Goal: Information Seeking & Learning: Learn about a topic

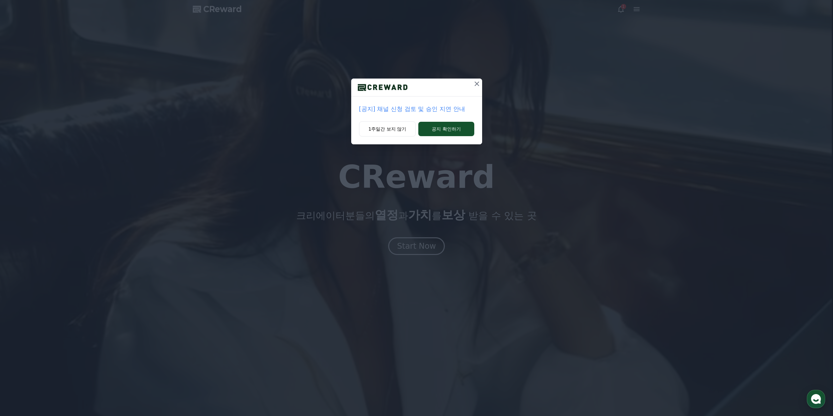
click at [478, 80] on button at bounding box center [477, 84] width 10 height 10
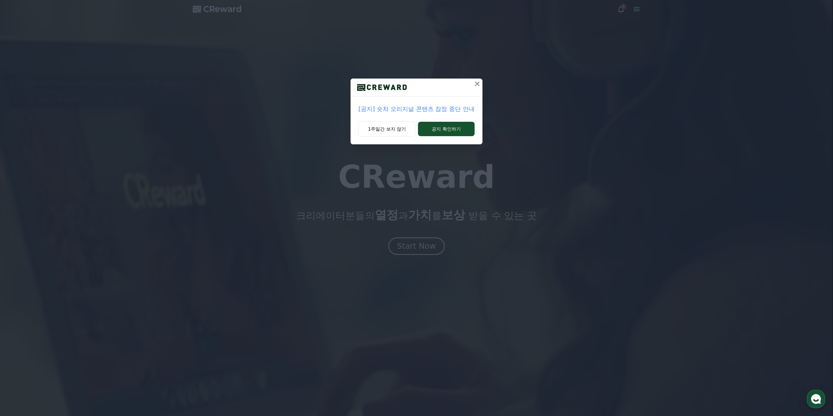
click at [476, 83] on icon at bounding box center [477, 83] width 5 height 5
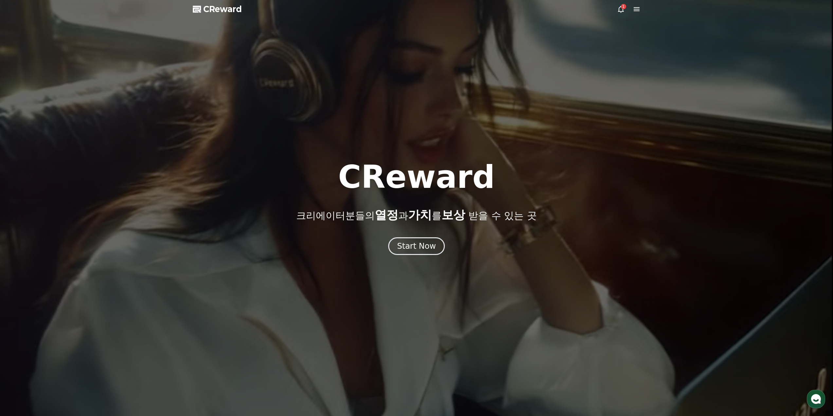
click at [623, 8] on div "1" at bounding box center [623, 6] width 5 height 5
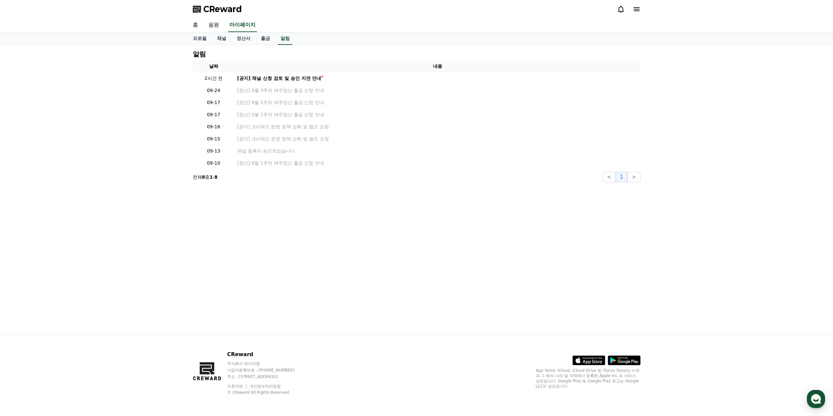
click at [197, 25] on link "홈" at bounding box center [196, 25] width 16 height 14
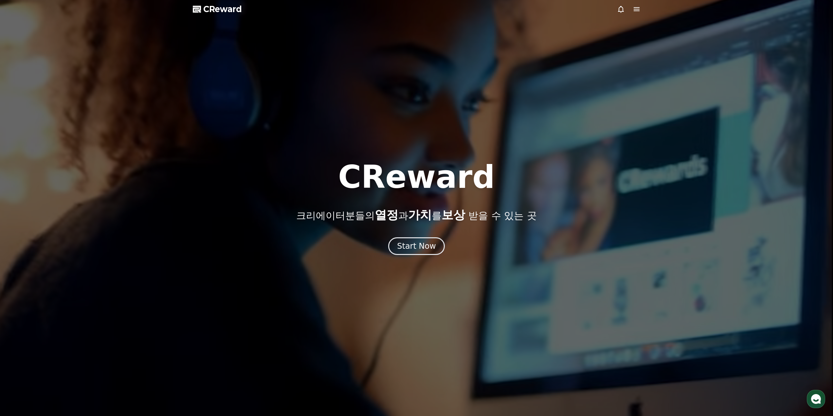
click at [224, 11] on span "CReward" at bounding box center [222, 9] width 39 height 10
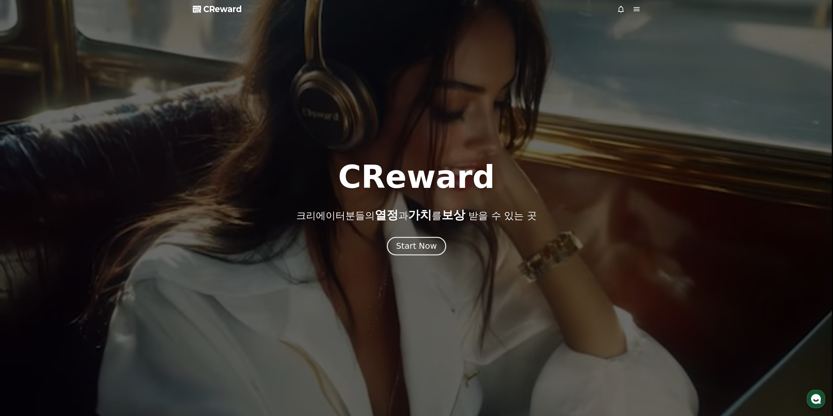
click at [408, 248] on div "Start Now" at bounding box center [416, 246] width 41 height 11
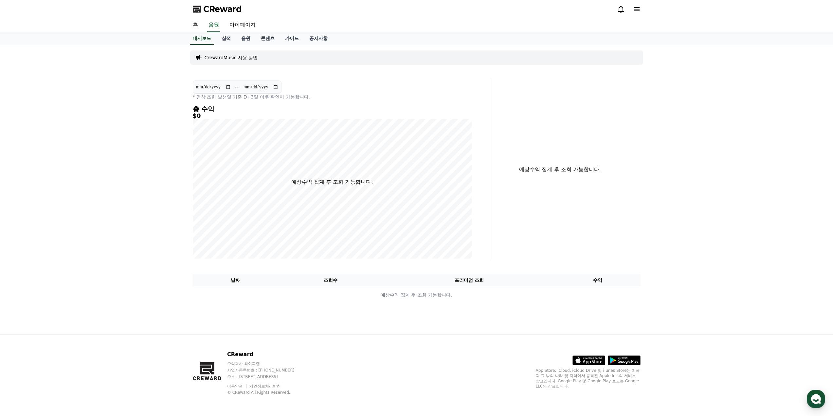
click at [224, 36] on link "실적" at bounding box center [226, 38] width 20 height 12
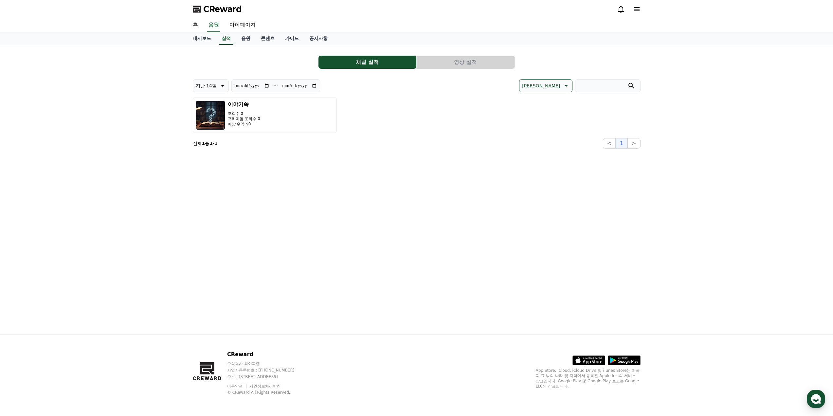
click at [484, 60] on button "영상 실적" at bounding box center [466, 62] width 98 height 13
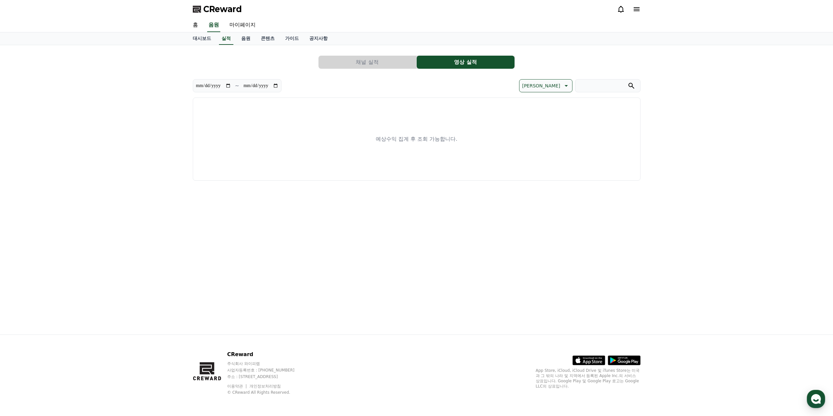
click at [374, 58] on button "채널 실적" at bounding box center [367, 62] width 98 height 13
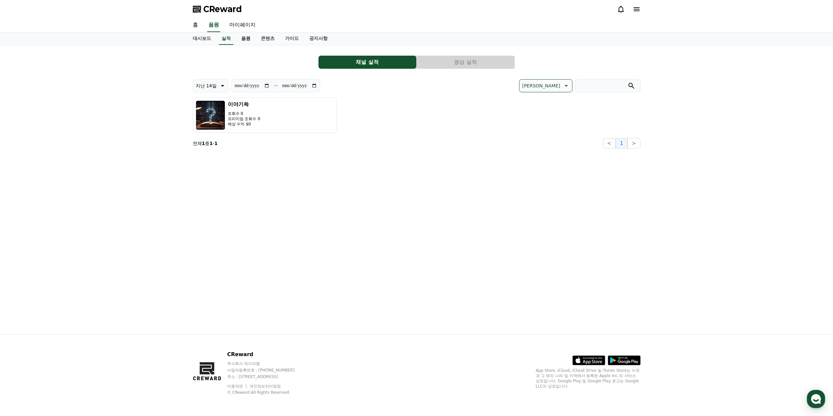
click at [242, 36] on link "음원" at bounding box center [246, 38] width 20 height 12
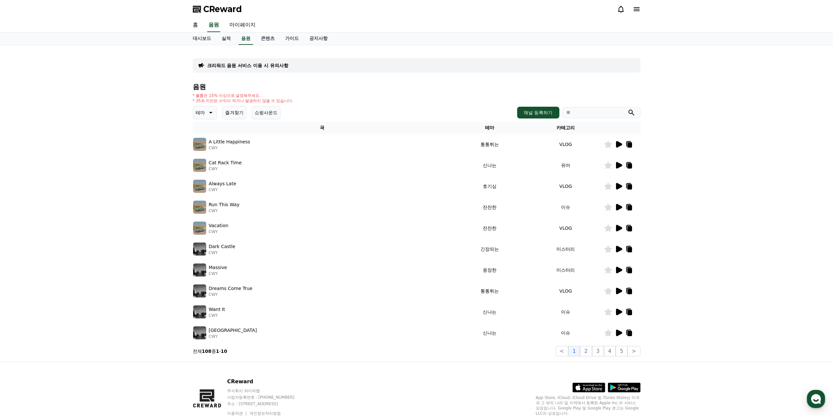
click at [711, 232] on div "크리워드 음원 서비스 이용 시 유의사항 음원 * 볼륨은 15% 이상으로 설정해주세요. * 35초 미만은 수익이 적거나 발생하지 않을 수 있습니…" at bounding box center [416, 203] width 833 height 316
click at [592, 110] on input "search" at bounding box center [601, 112] width 79 height 11
type input "*"
click at [627, 109] on button "submit" at bounding box center [631, 113] width 8 height 8
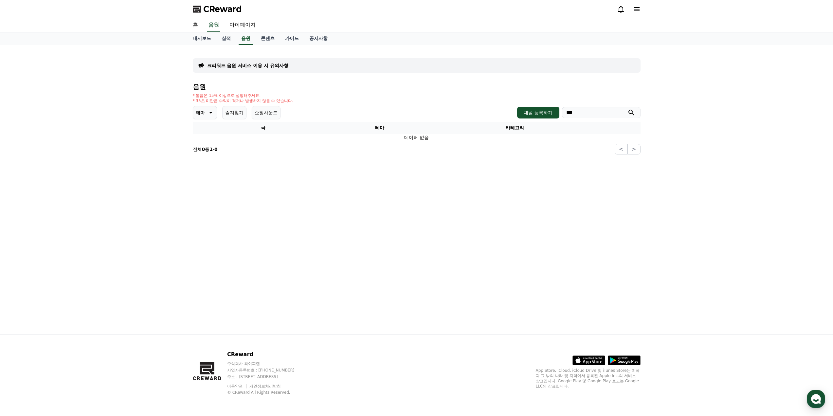
click at [592, 110] on input "***" at bounding box center [601, 112] width 79 height 11
type input "*"
click at [243, 39] on link "음원" at bounding box center [246, 38] width 14 height 12
click at [231, 40] on link "실적" at bounding box center [226, 38] width 20 height 12
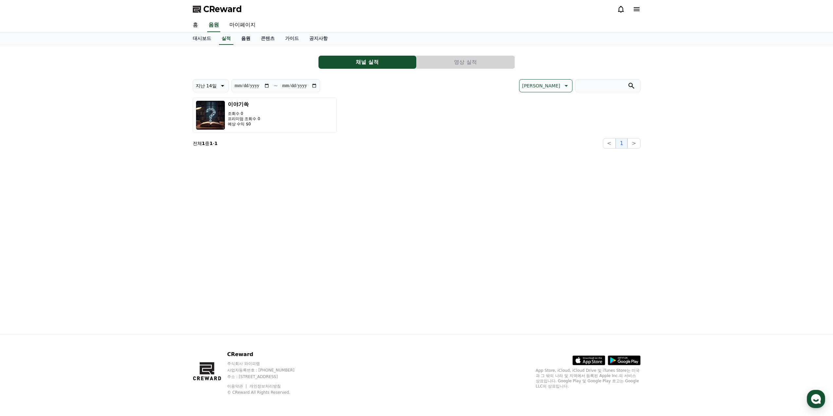
click at [243, 38] on link "음원" at bounding box center [246, 38] width 20 height 12
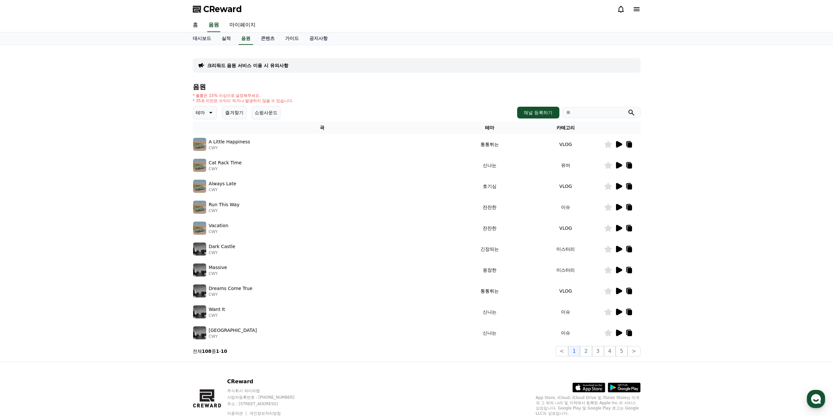
click at [584, 117] on input "search" at bounding box center [601, 112] width 79 height 11
type input "*"
click at [591, 109] on input "*" at bounding box center [601, 112] width 79 height 11
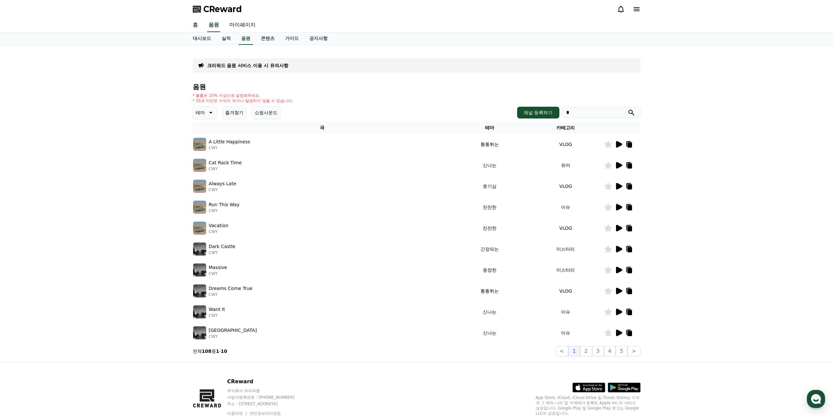
paste input "*********"
click at [627, 109] on button "submit" at bounding box center [631, 113] width 8 height 8
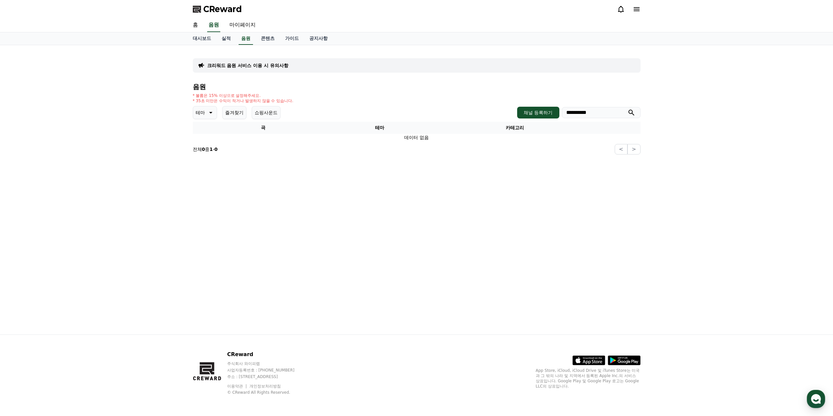
click at [624, 109] on input "**********" at bounding box center [601, 112] width 79 height 11
click at [633, 110] on icon "submit" at bounding box center [631, 113] width 8 height 8
drag, startPoint x: 599, startPoint y: 112, endPoint x: 573, endPoint y: 112, distance: 25.5
click at [573, 112] on input "**********" at bounding box center [601, 112] width 79 height 11
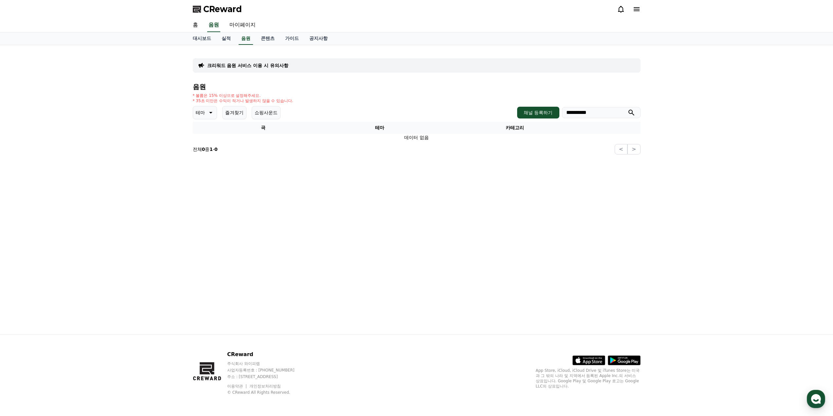
click at [574, 113] on input "**********" at bounding box center [601, 112] width 79 height 11
click at [589, 110] on input "**********" at bounding box center [601, 112] width 79 height 11
drag, startPoint x: 597, startPoint y: 110, endPoint x: 574, endPoint y: 111, distance: 22.9
click at [574, 111] on input "**********" at bounding box center [601, 112] width 79 height 11
type input "***"
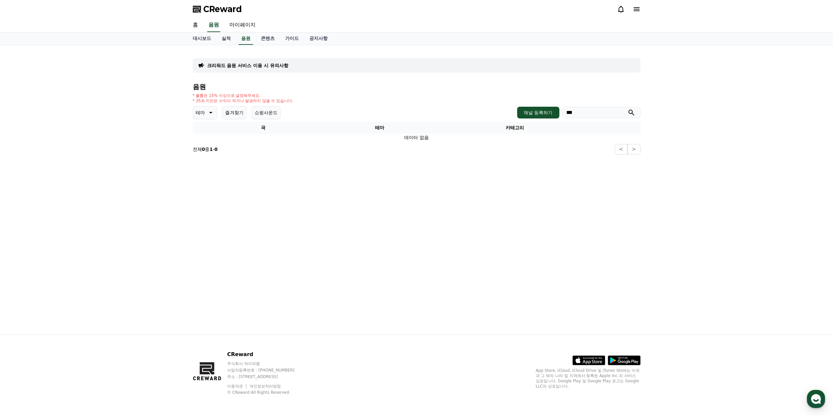
click at [631, 112] on icon "submit" at bounding box center [631, 113] width 8 height 8
click at [609, 114] on input "***" at bounding box center [601, 112] width 79 height 11
click at [710, 165] on div "크리워드 음원 서비스 이용 시 유의사항 음원 * 볼륨은 15% 이상으로 설정해주세요. * 35초 미만은 수익이 적거나 발생하지 않을 수 있습니…" at bounding box center [416, 189] width 833 height 289
click at [247, 38] on link "음원" at bounding box center [246, 38] width 14 height 12
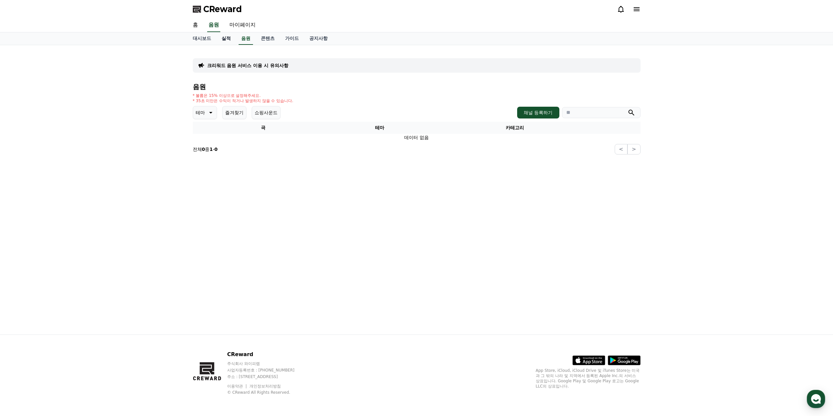
click at [233, 39] on link "실적" at bounding box center [226, 38] width 20 height 12
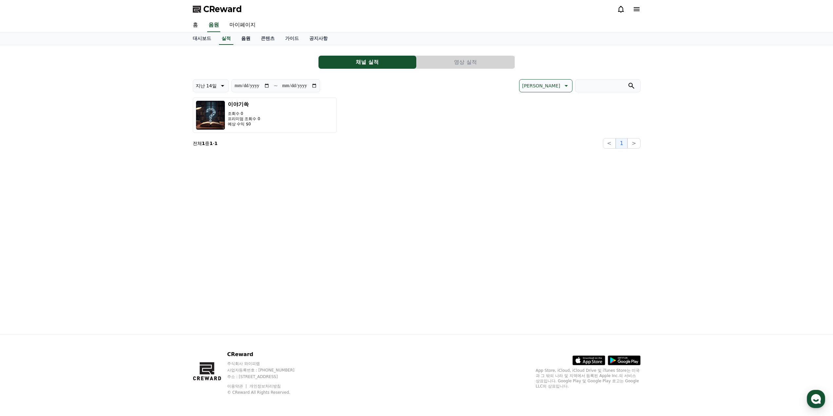
click at [244, 39] on link "음원" at bounding box center [246, 38] width 20 height 12
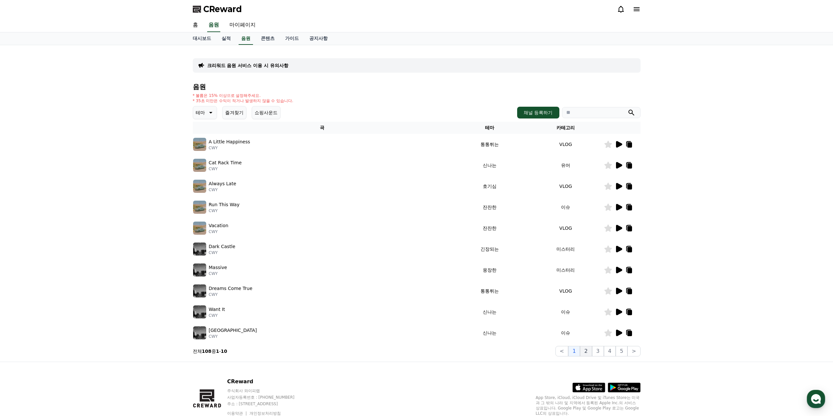
click at [590, 352] on button "2" at bounding box center [586, 351] width 12 height 10
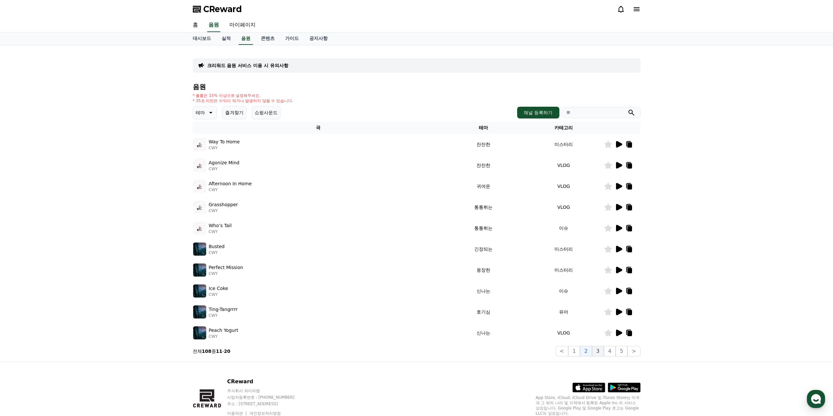
click at [600, 350] on button "3" at bounding box center [598, 351] width 12 height 10
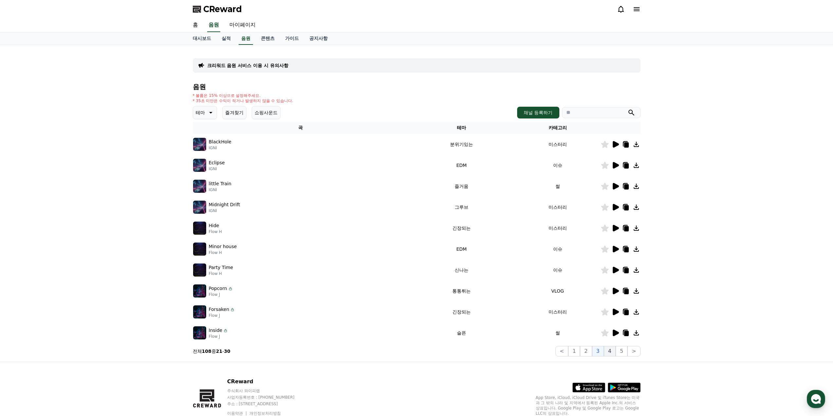
click at [612, 351] on button "4" at bounding box center [610, 351] width 12 height 10
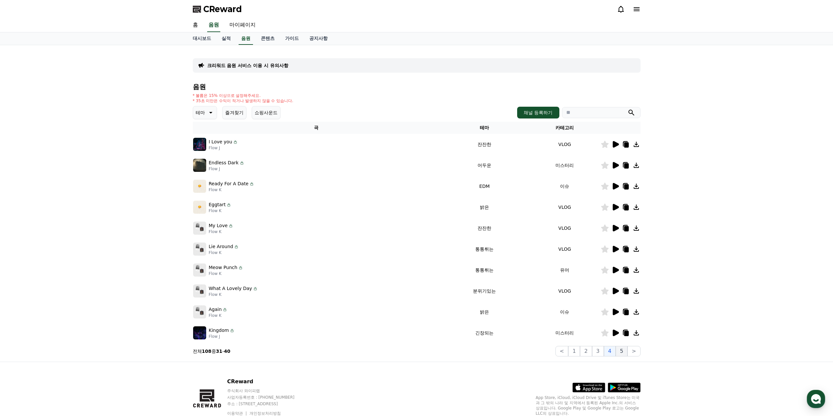
click at [623, 351] on button "5" at bounding box center [622, 351] width 12 height 10
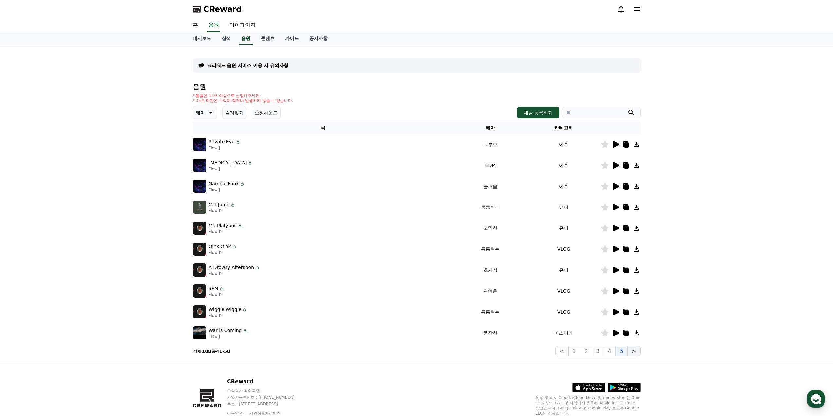
click at [637, 351] on button ">" at bounding box center [633, 351] width 13 height 10
click at [585, 349] on button "7" at bounding box center [583, 351] width 12 height 10
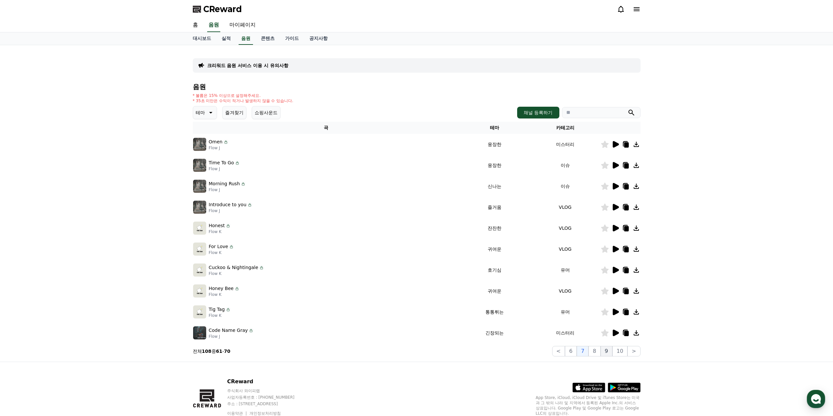
click at [605, 351] on button "9" at bounding box center [607, 351] width 12 height 10
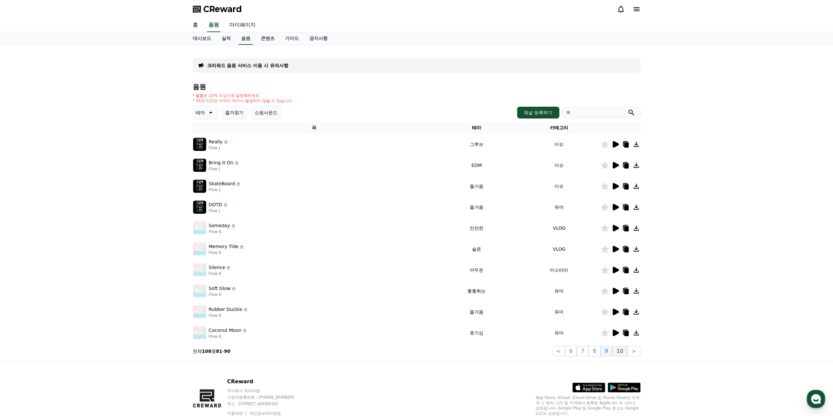
click at [615, 353] on button "10" at bounding box center [619, 351] width 15 height 10
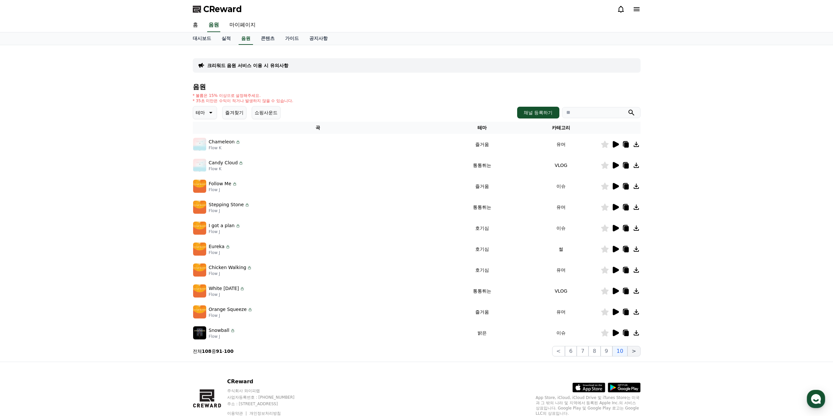
click at [636, 353] on button ">" at bounding box center [633, 351] width 13 height 10
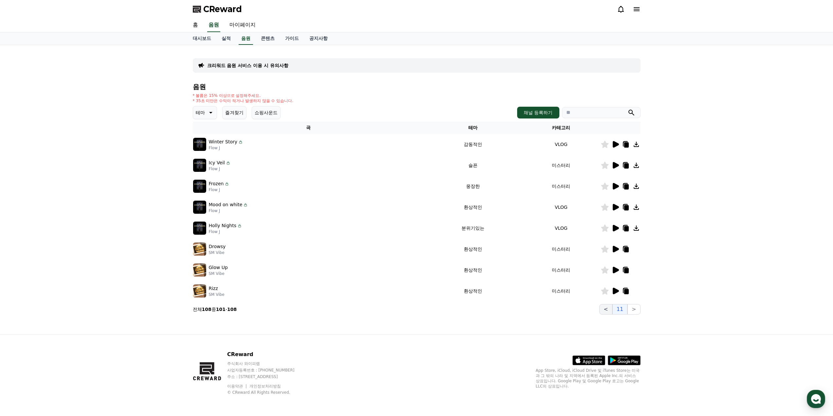
click at [608, 310] on button "<" at bounding box center [605, 309] width 13 height 10
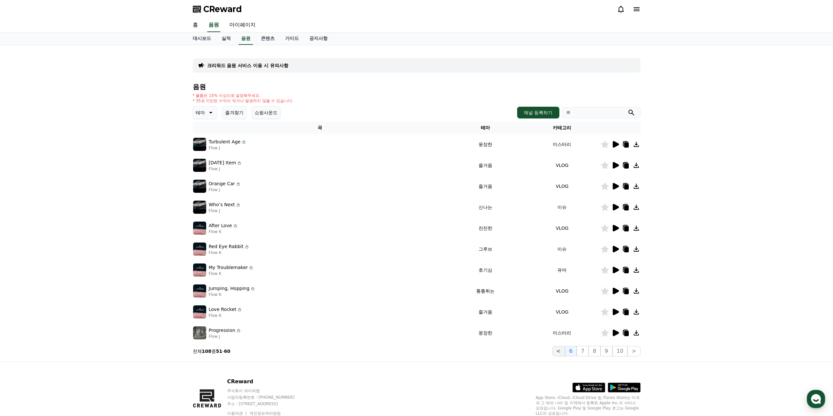
click at [565, 351] on button "<" at bounding box center [558, 351] width 13 height 10
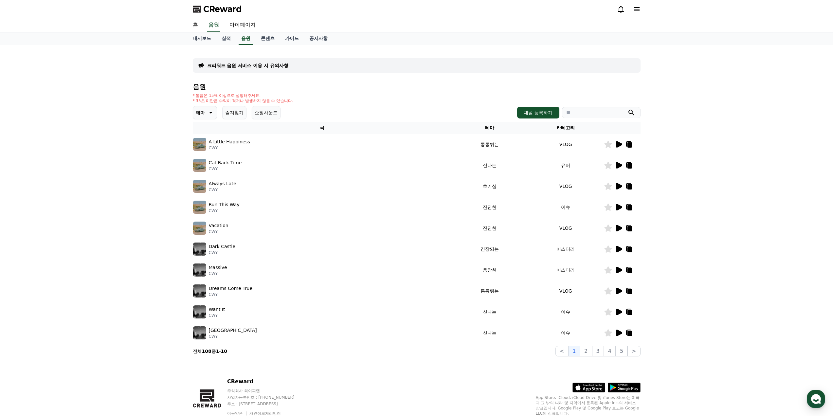
click at [216, 248] on p "Dark Castle" at bounding box center [222, 246] width 27 height 7
click at [222, 286] on p "Dreams Come True" at bounding box center [231, 288] width 44 height 7
click at [202, 293] on img at bounding box center [199, 290] width 13 height 13
click at [239, 293] on p "CWY" at bounding box center [231, 294] width 44 height 5
click at [621, 293] on icon at bounding box center [619, 291] width 8 height 8
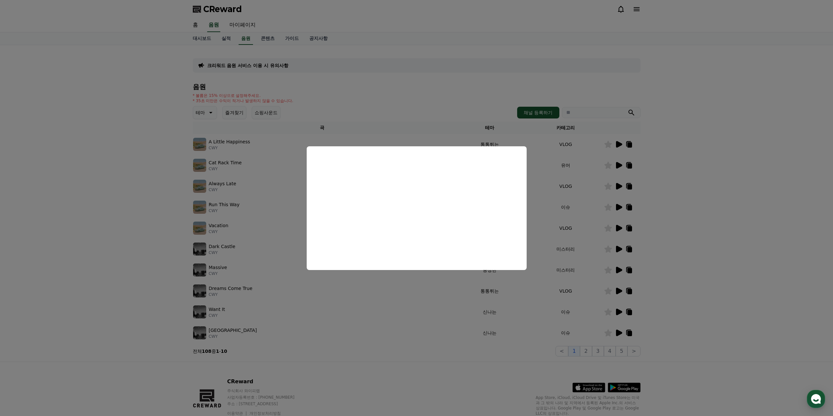
click at [453, 297] on button "close modal" at bounding box center [416, 208] width 833 height 416
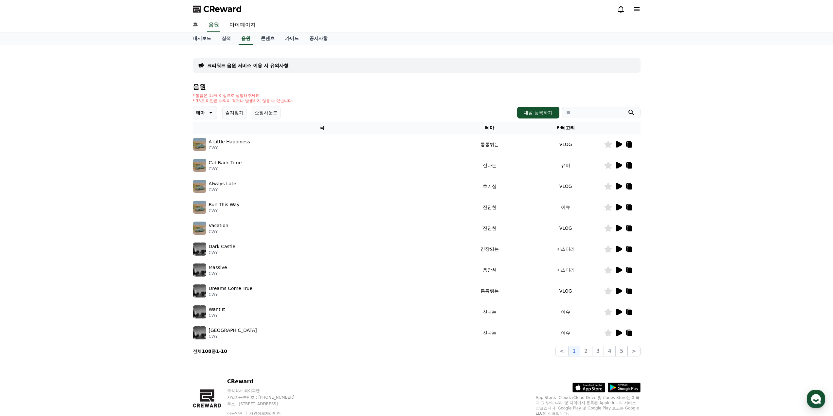
click at [620, 310] on icon at bounding box center [619, 312] width 8 height 8
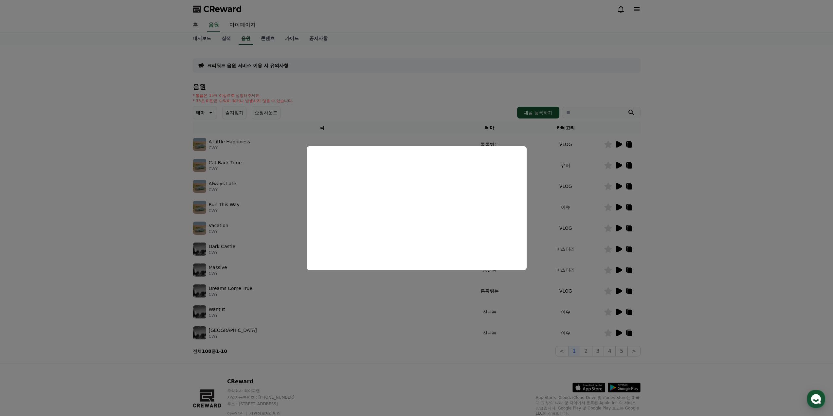
click at [455, 304] on button "close modal" at bounding box center [416, 208] width 833 height 416
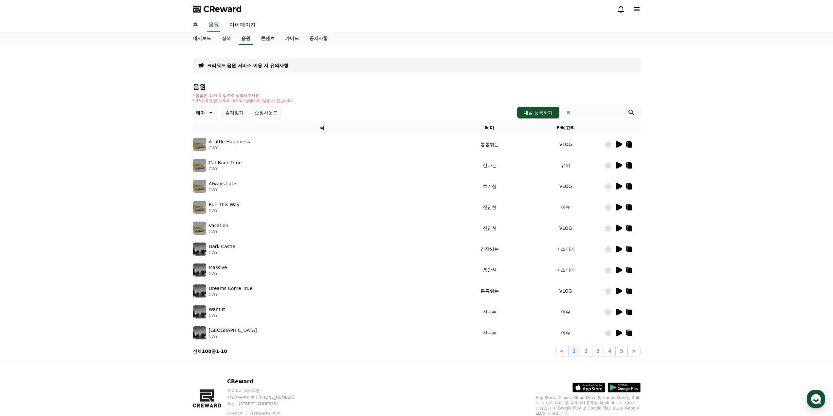
click at [619, 333] on icon at bounding box center [619, 333] width 6 height 7
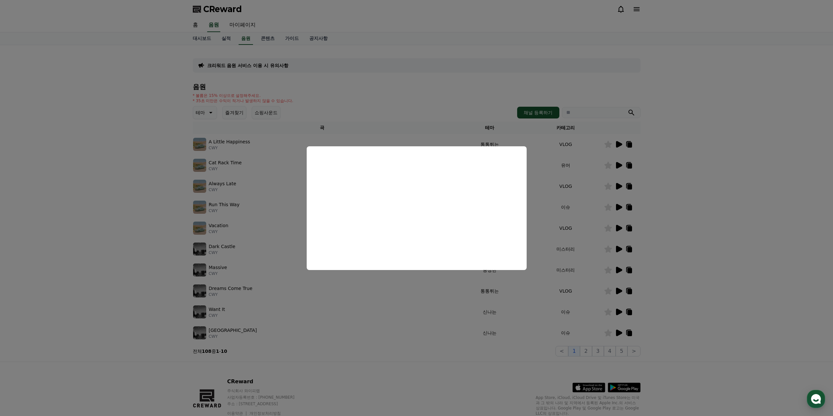
click at [510, 301] on button "close modal" at bounding box center [416, 208] width 833 height 416
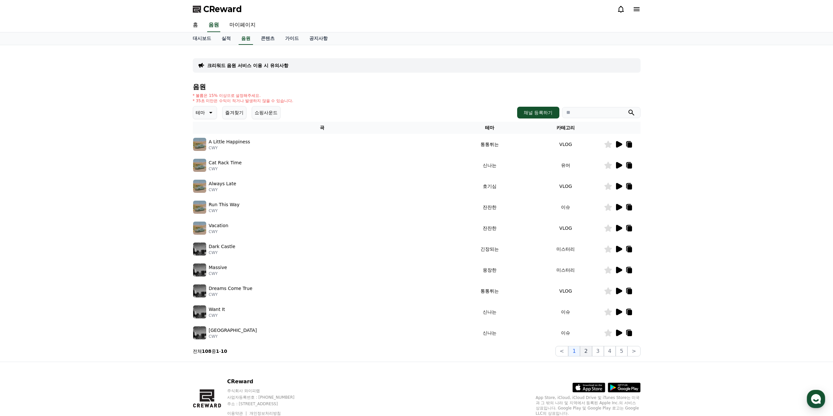
click at [586, 349] on button "2" at bounding box center [586, 351] width 12 height 10
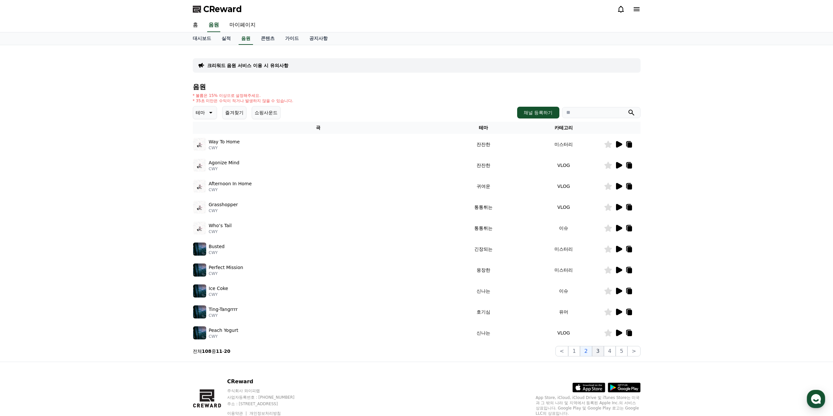
click at [600, 349] on button "3" at bounding box center [598, 351] width 12 height 10
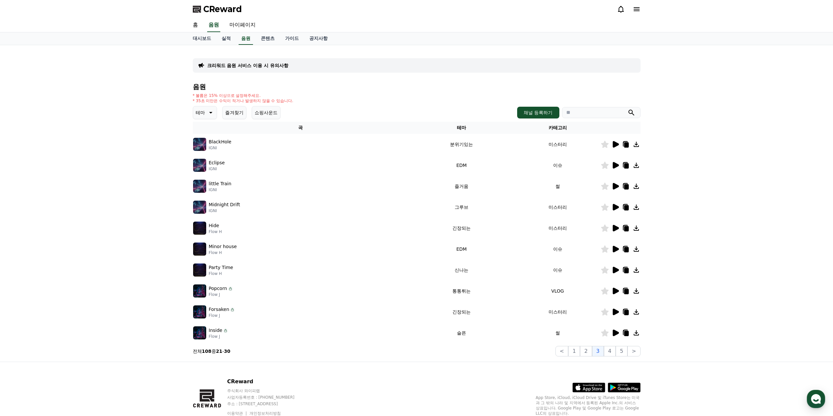
click at [615, 248] on icon at bounding box center [616, 249] width 6 height 7
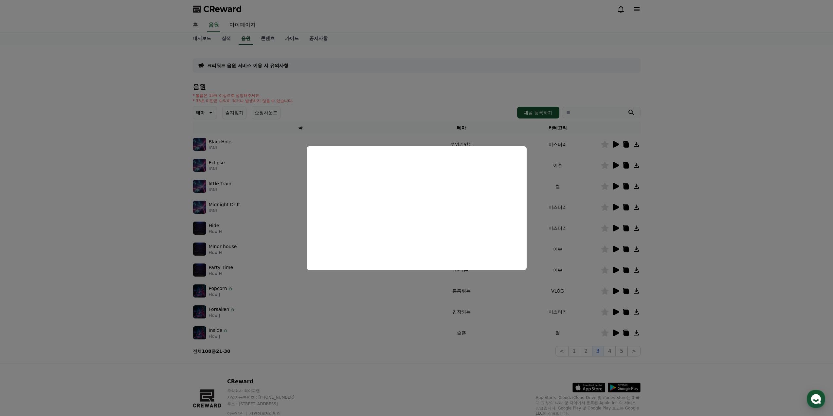
click at [559, 225] on button "close modal" at bounding box center [416, 208] width 833 height 416
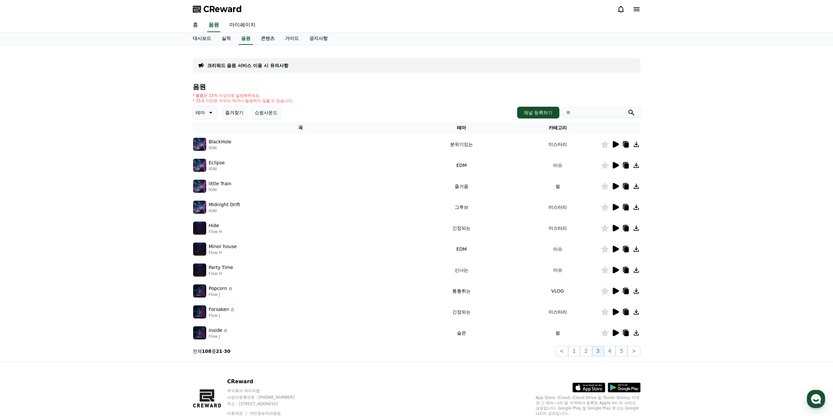
click at [627, 251] on icon at bounding box center [626, 249] width 5 height 5
